Goal: Information Seeking & Learning: Learn about a topic

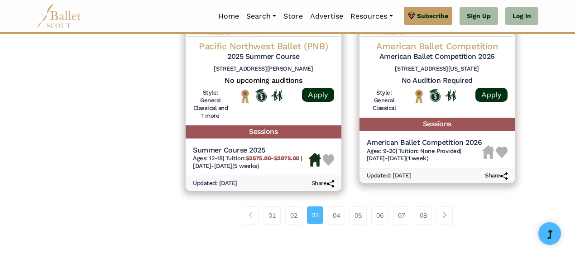
scroll to position [1335, 0]
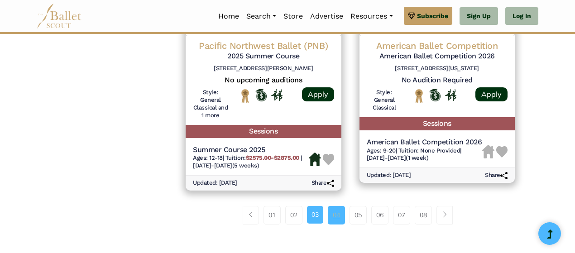
click at [331, 213] on link "04" at bounding box center [336, 215] width 17 height 18
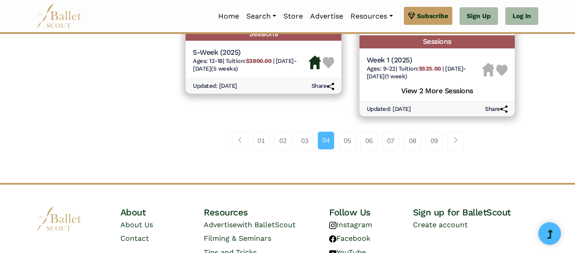
scroll to position [1398, 0]
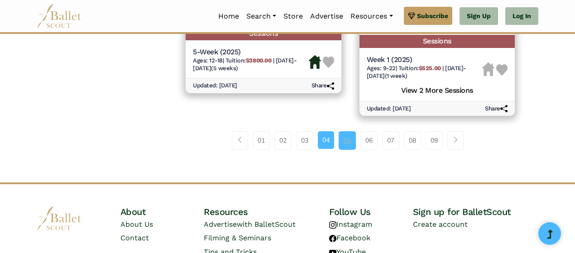
click at [339, 143] on link "05" at bounding box center [347, 140] width 17 height 18
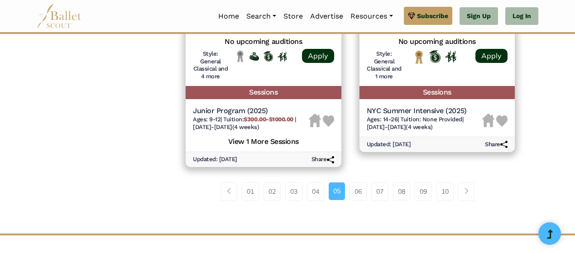
scroll to position [1386, 0]
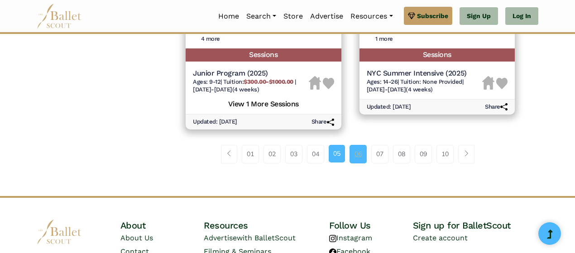
drag, startPoint x: 544, startPoint y: 163, endPoint x: 361, endPoint y: 154, distance: 183.2
click at [361, 154] on link "06" at bounding box center [358, 154] width 17 height 18
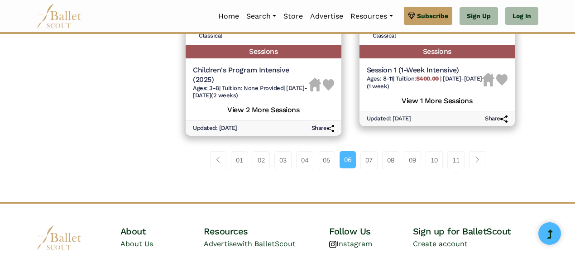
scroll to position [1417, 0]
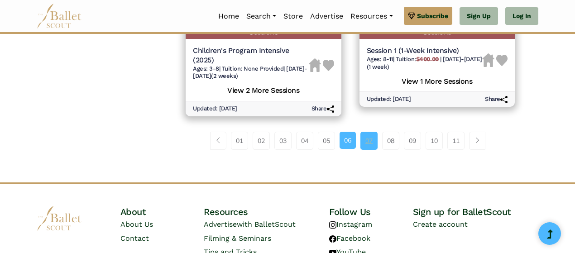
click at [363, 145] on link "07" at bounding box center [369, 141] width 17 height 18
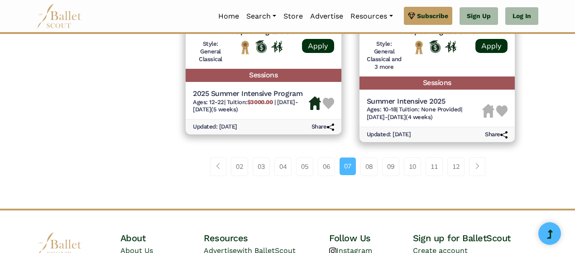
scroll to position [1451, 0]
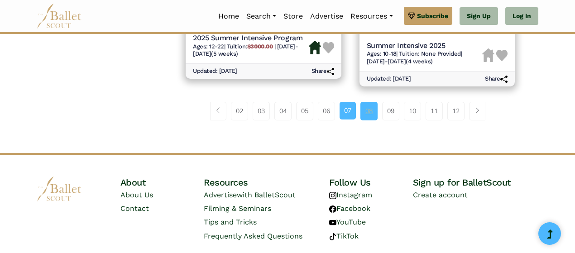
click at [366, 108] on link "08" at bounding box center [369, 111] width 17 height 18
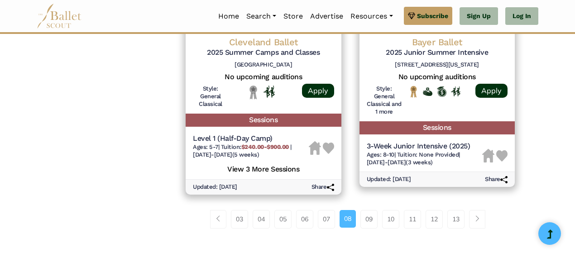
scroll to position [1335, 0]
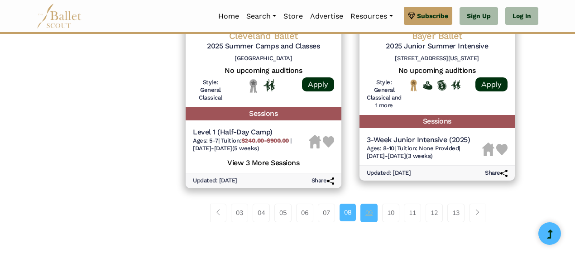
click at [375, 204] on link "09" at bounding box center [369, 213] width 17 height 18
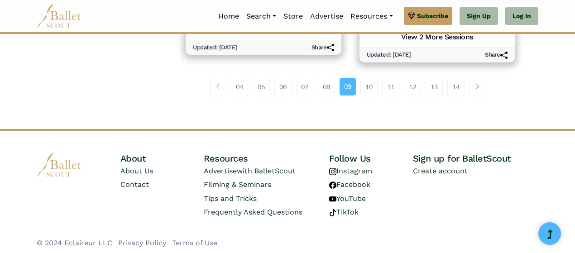
scroll to position [1450, 0]
